Goal: Check status: Check status

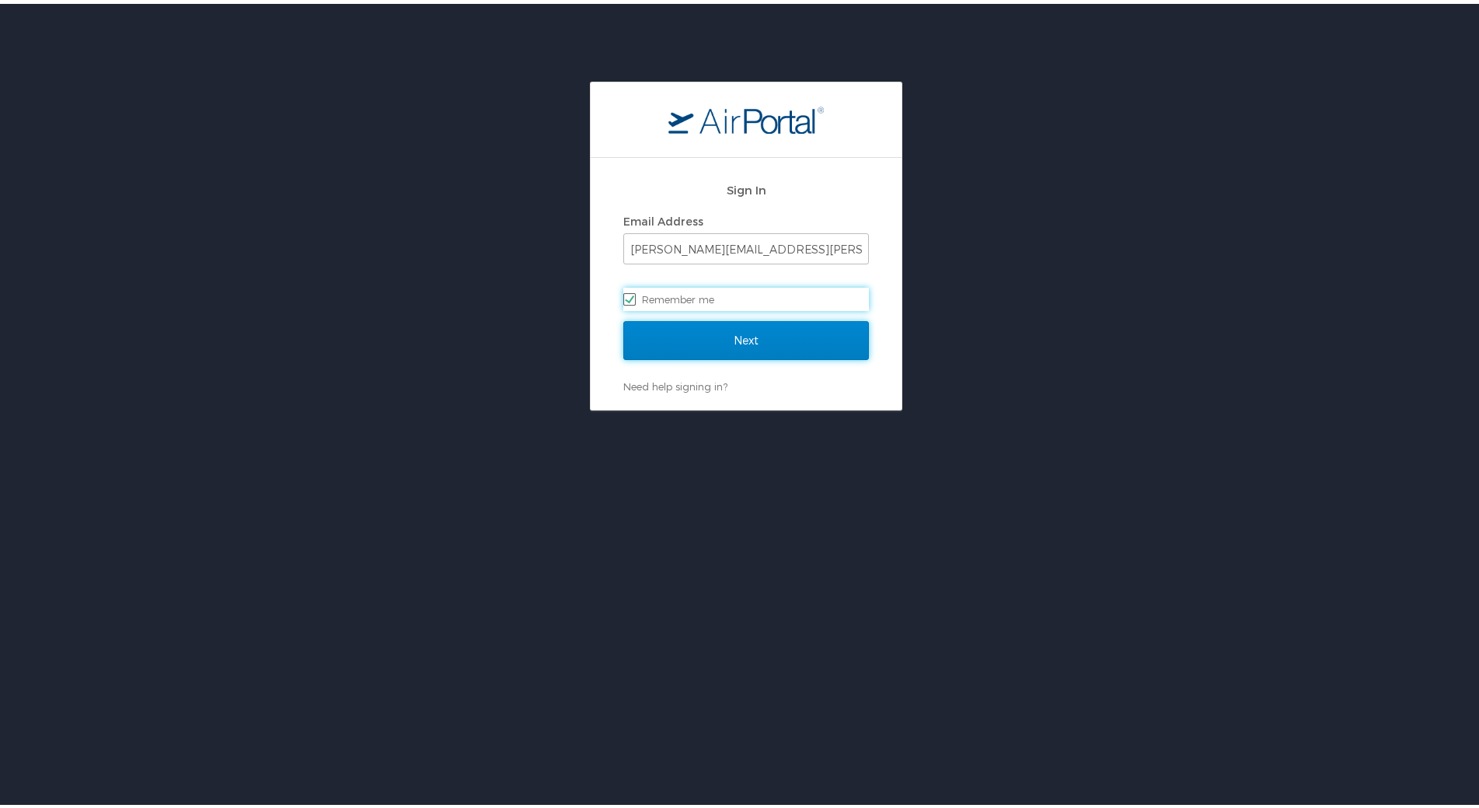
click at [693, 336] on input "Next" at bounding box center [746, 336] width 246 height 39
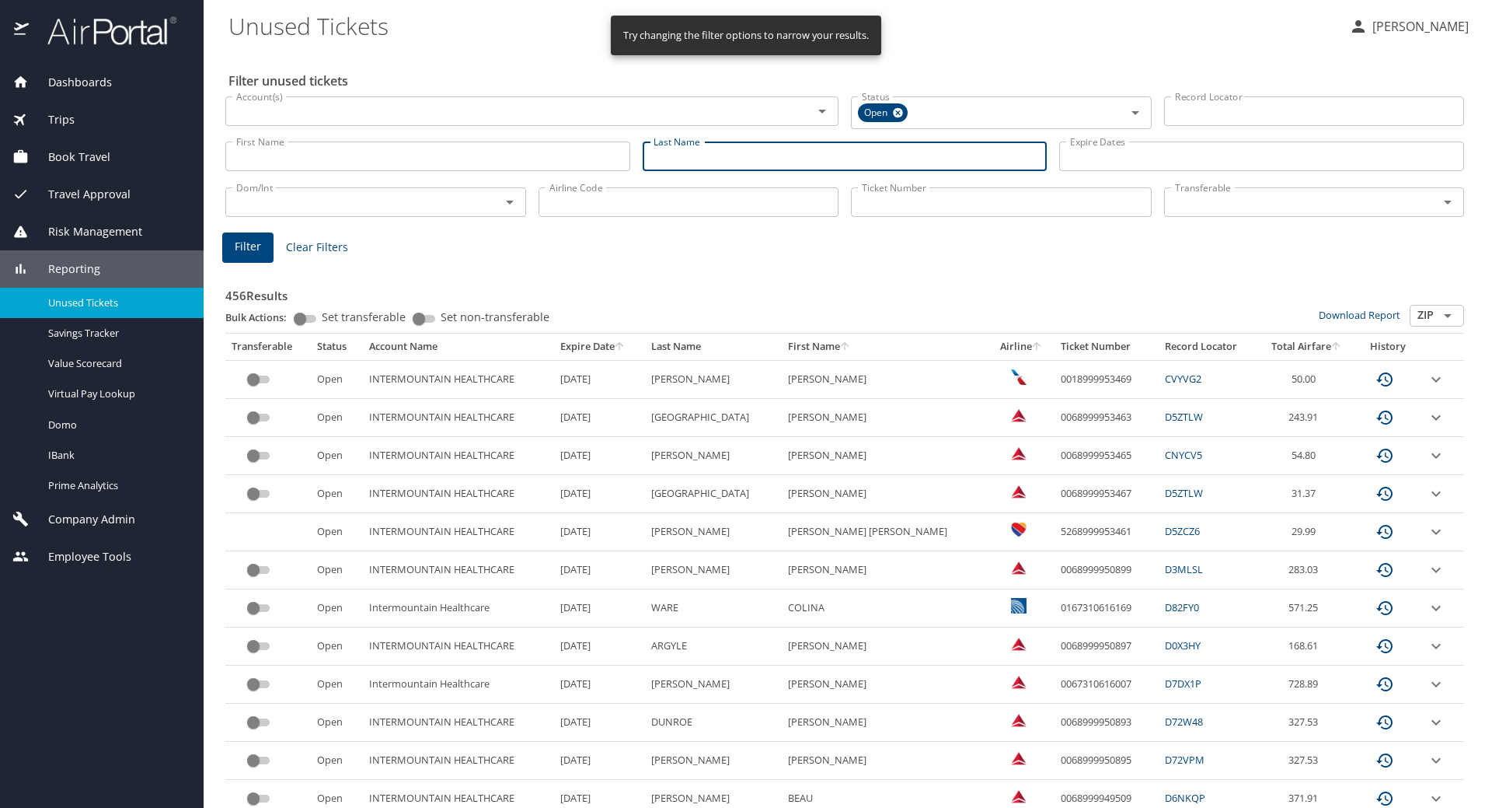
click at [674, 151] on input "Last Name" at bounding box center [845, 156] width 405 height 30
type input "d"
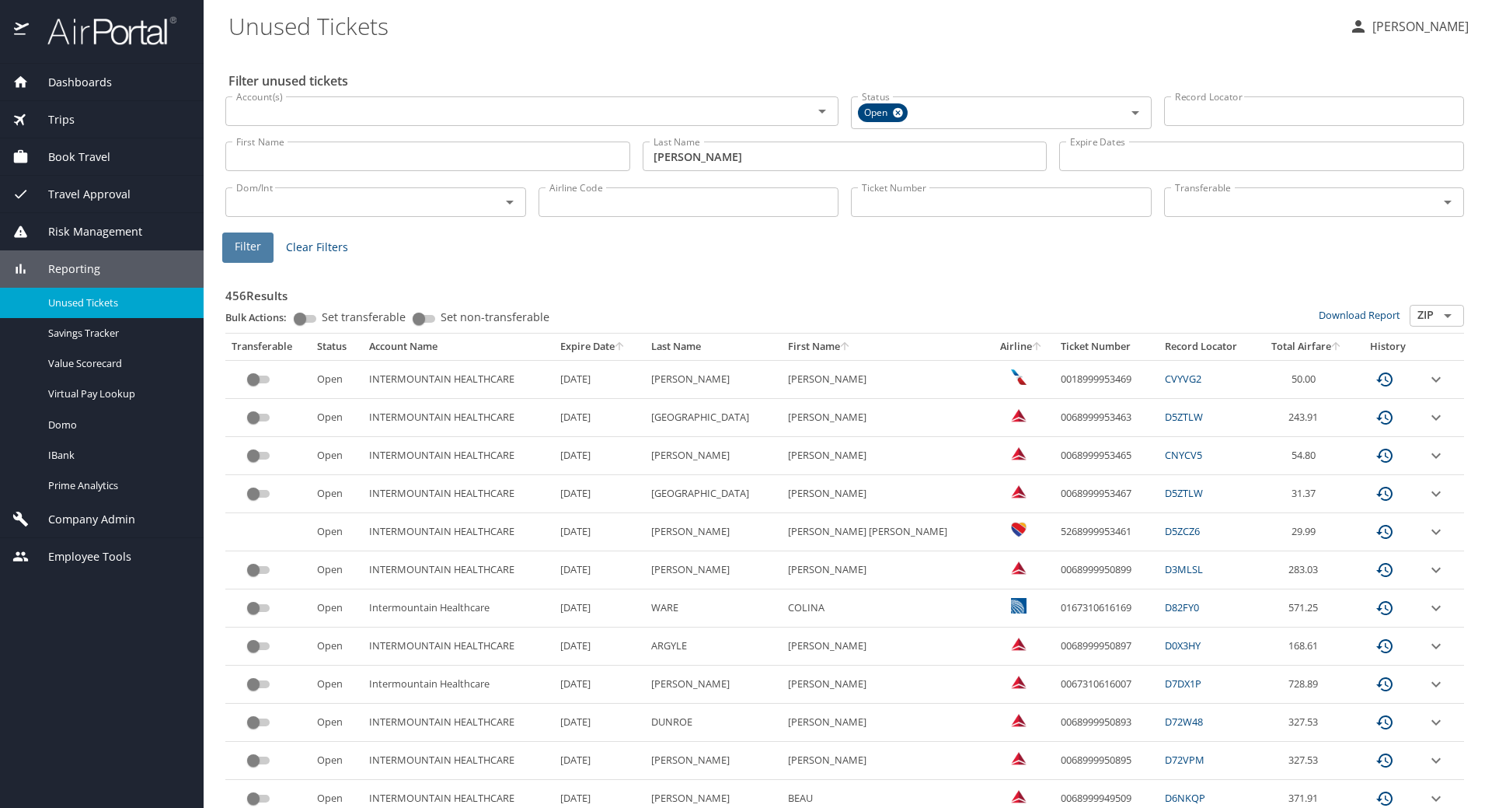
click at [260, 246] on span "Filter" at bounding box center [248, 246] width 26 height 19
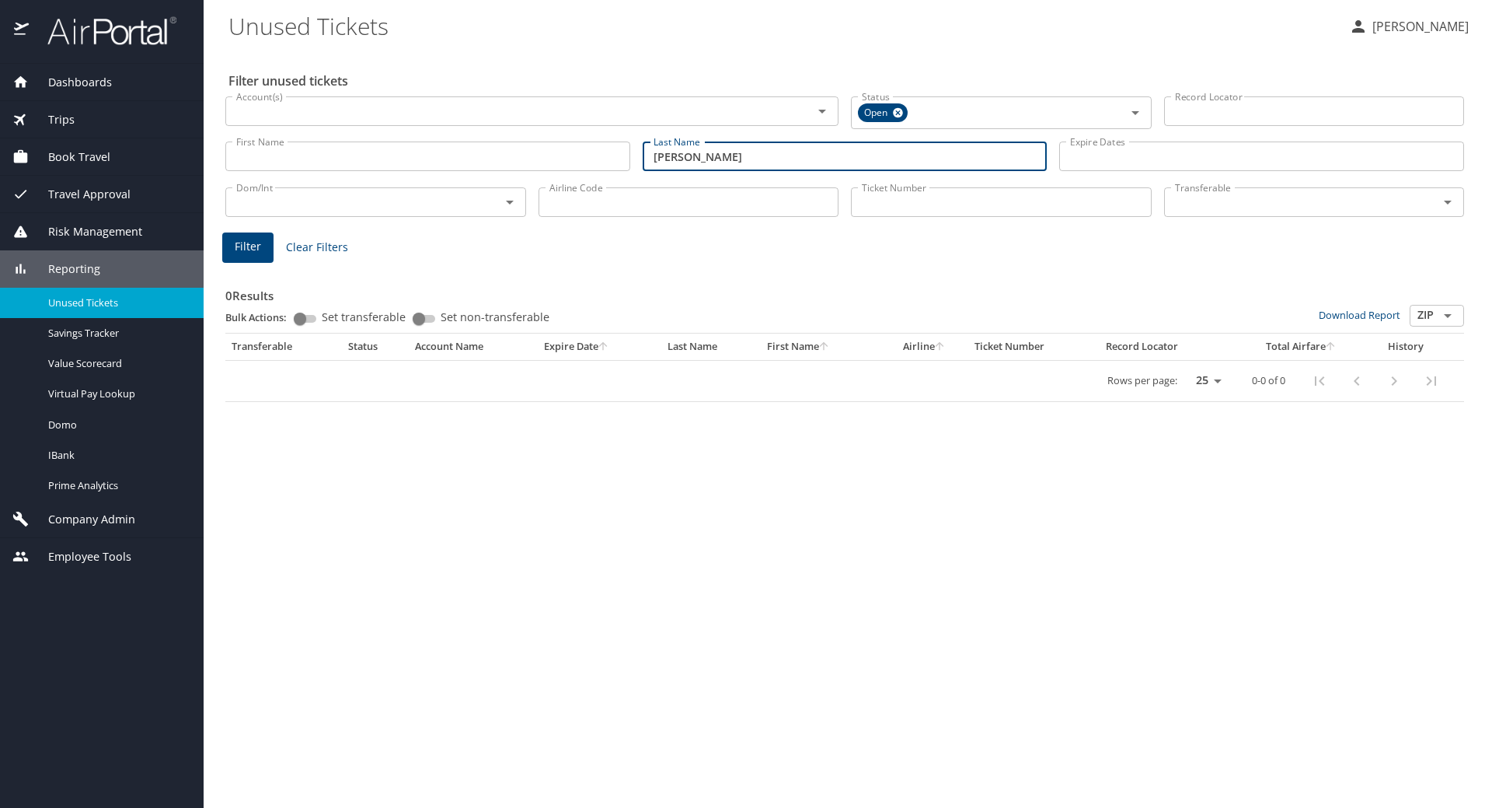
drag, startPoint x: 616, startPoint y: 159, endPoint x: 552, endPoint y: 160, distance: 63.7
click at [552, 160] on div "First Name First Name Last Name valin Last Name Expire Dates Expire Dates" at bounding box center [844, 156] width 1251 height 55
type input "dredge"
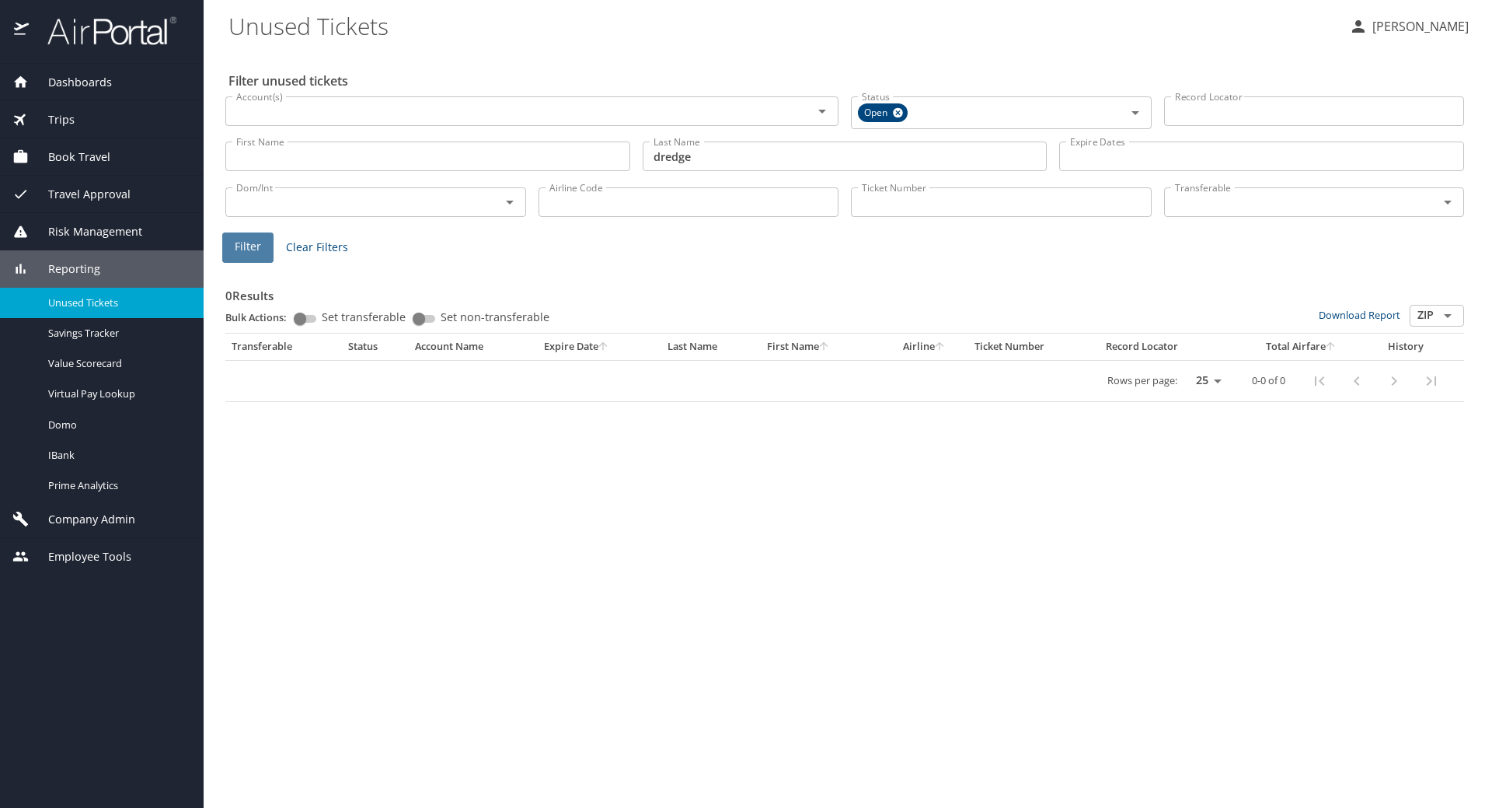
click at [251, 246] on span "Filter" at bounding box center [248, 246] width 26 height 19
click at [252, 246] on div at bounding box center [746, 363] width 1492 height 888
